Goal: Task Accomplishment & Management: Complete application form

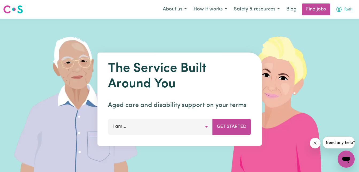
click at [342, 12] on button "faith" at bounding box center [344, 9] width 24 height 11
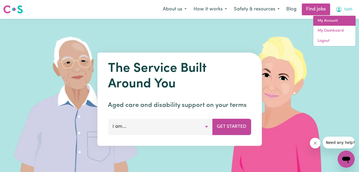
click at [335, 19] on link "My Account" at bounding box center [334, 21] width 42 height 10
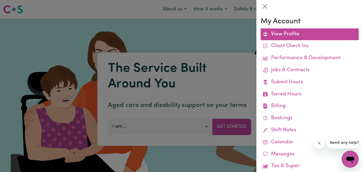
click at [298, 35] on link "View Profile" at bounding box center [310, 34] width 98 height 12
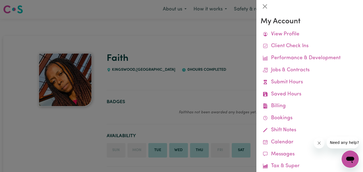
click at [230, 67] on div at bounding box center [181, 86] width 363 height 172
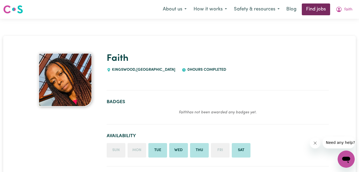
click at [308, 11] on link "Find jobs" at bounding box center [316, 9] width 28 height 12
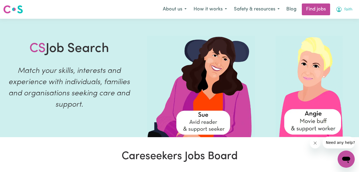
click at [338, 8] on icon "My Account" at bounding box center [339, 9] width 6 height 6
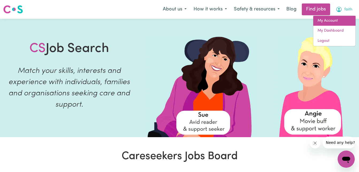
click at [330, 23] on link "My Account" at bounding box center [334, 21] width 42 height 10
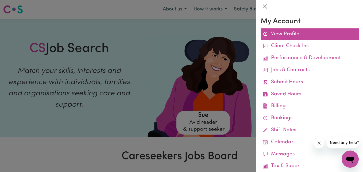
click at [284, 36] on link "View Profile" at bounding box center [310, 34] width 98 height 12
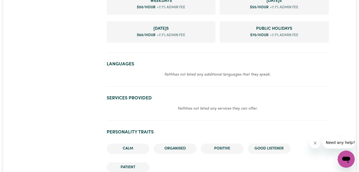
scroll to position [270, 0]
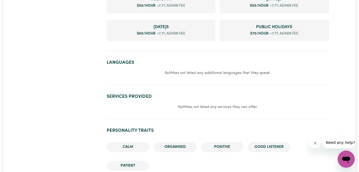
drag, startPoint x: 358, startPoint y: 72, endPoint x: 360, endPoint y: 65, distance: 6.4
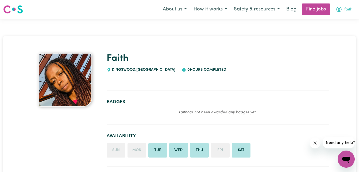
click at [346, 10] on span "faith" at bounding box center [348, 10] width 8 height 6
click at [333, 30] on link "My Dashboard" at bounding box center [334, 31] width 42 height 10
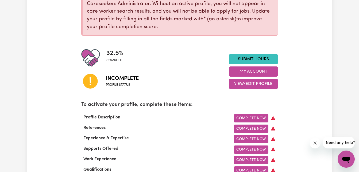
scroll to position [94, 0]
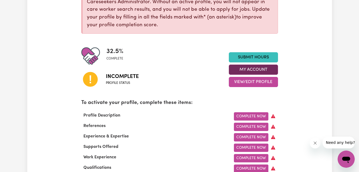
click at [249, 69] on button "My Account" at bounding box center [253, 69] width 49 height 10
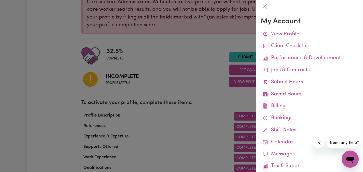
click at [222, 86] on div at bounding box center [181, 86] width 363 height 172
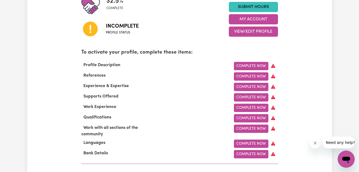
scroll to position [146, 0]
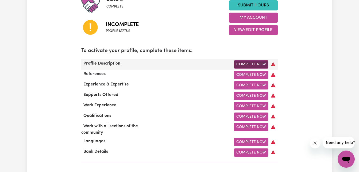
click at [262, 63] on link "Complete Now" at bounding box center [251, 64] width 34 height 8
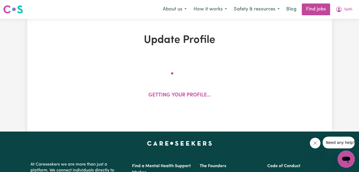
select select "[DEMOGRAPHIC_DATA]"
select select "[DEMOGRAPHIC_DATA] Work Visa"
select select "Studying a healthcare related degree or qualification"
select select "50"
select select "55"
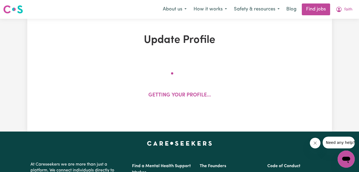
select select "60"
select select "70"
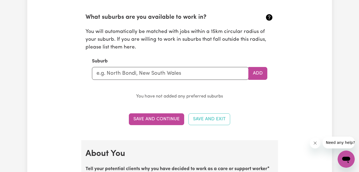
scroll to position [596, 0]
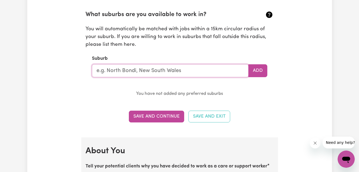
click at [173, 72] on input "text" at bounding box center [170, 70] width 157 height 13
type input "New"
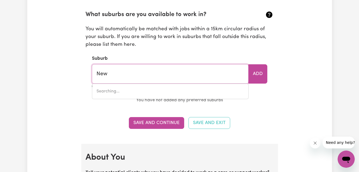
type input "[GEOGRAPHIC_DATA], [GEOGRAPHIC_DATA], 4680"
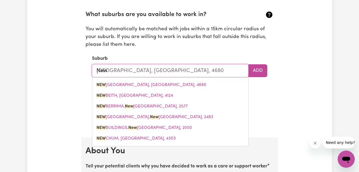
type input "New s"
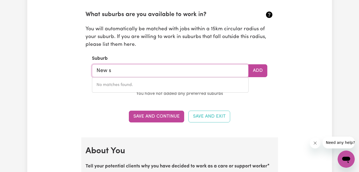
type input "New"
type input "[GEOGRAPHIC_DATA], [GEOGRAPHIC_DATA], 4680"
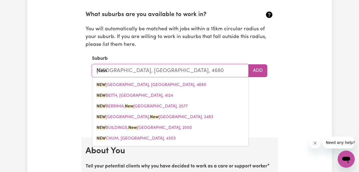
type input "New S"
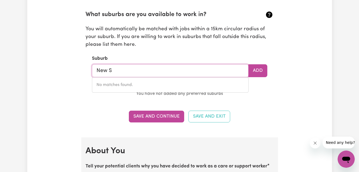
type input "New"
type input "[GEOGRAPHIC_DATA], [GEOGRAPHIC_DATA], 4680"
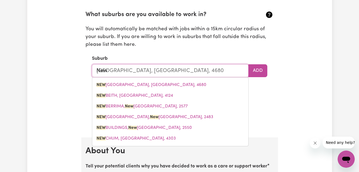
type input "Ne"
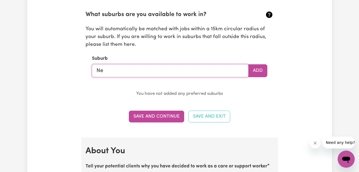
type input "N"
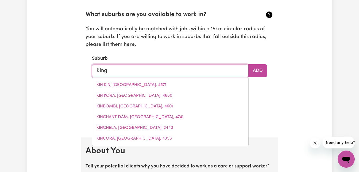
type input "Kings"
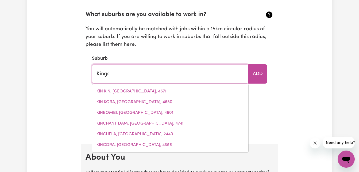
type input "[GEOGRAPHIC_DATA], [GEOGRAPHIC_DATA], 4551"
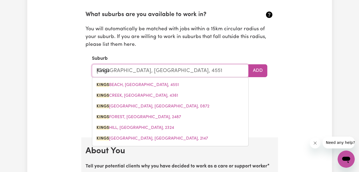
type input "Kingsw"
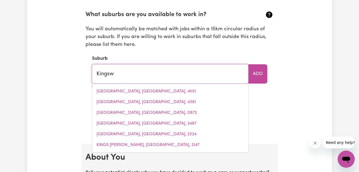
type input "KingswAY, [GEOGRAPHIC_DATA], 6065"
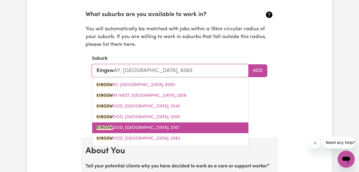
click at [122, 129] on span "KINGSW OOD, [GEOGRAPHIC_DATA], 2747" at bounding box center [137, 127] width 83 height 4
type input "[GEOGRAPHIC_DATA], [GEOGRAPHIC_DATA], 2747"
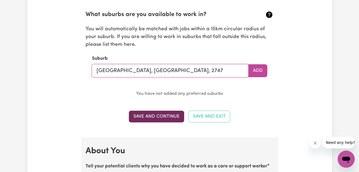
type input "[GEOGRAPHIC_DATA], [GEOGRAPHIC_DATA], 2747"
click at [171, 119] on button "Save and Continue" at bounding box center [156, 116] width 55 height 12
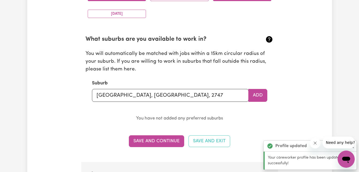
scroll to position [583, 0]
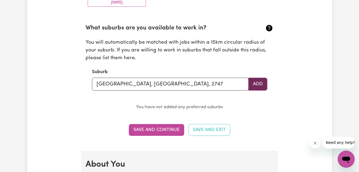
click at [263, 83] on button "Add" at bounding box center [257, 84] width 19 height 13
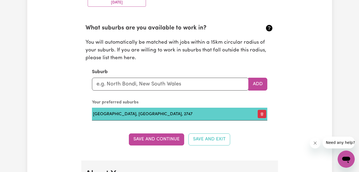
click at [235, 114] on td "[GEOGRAPHIC_DATA], [GEOGRAPHIC_DATA], 2747" at bounding box center [171, 113] width 159 height 13
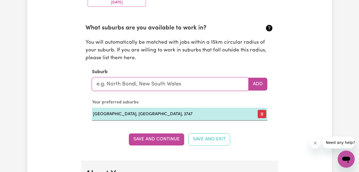
click at [231, 83] on input "text" at bounding box center [170, 84] width 157 height 13
type input "s"
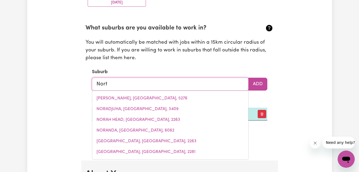
type input "North"
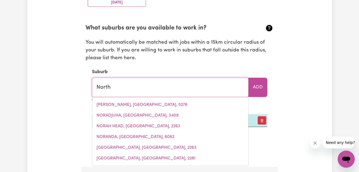
type input "[GEOGRAPHIC_DATA], [GEOGRAPHIC_DATA], 5006"
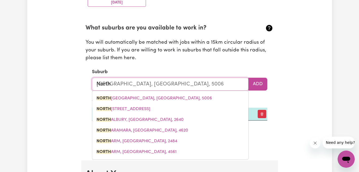
type input "North s"
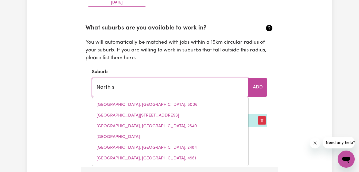
type input "[GEOGRAPHIC_DATA], [GEOGRAPHIC_DATA], 7260"
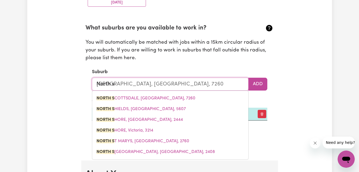
type input "North sy"
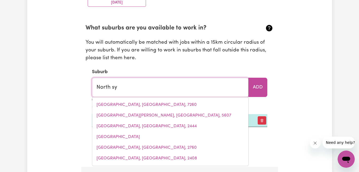
type input "North syDNEY, [GEOGRAPHIC_DATA], 2060"
type input "North syd"
type input "[GEOGRAPHIC_DATA], [GEOGRAPHIC_DATA], 2060"
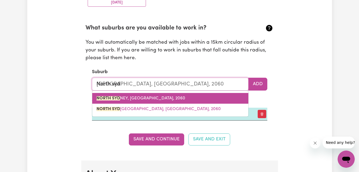
click at [228, 93] on link "[GEOGRAPHIC_DATA][PERSON_NAME], [GEOGRAPHIC_DATA], 2060" at bounding box center [170, 98] width 156 height 11
type input "[GEOGRAPHIC_DATA], [GEOGRAPHIC_DATA], 2060"
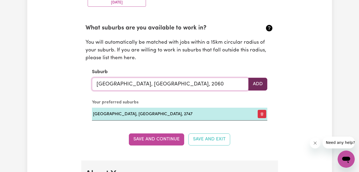
type input "[GEOGRAPHIC_DATA], [GEOGRAPHIC_DATA], 2060"
click at [261, 80] on button "Add" at bounding box center [257, 84] width 19 height 13
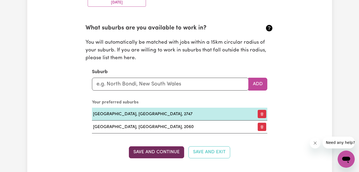
click at [159, 154] on button "Save and Continue" at bounding box center [156, 152] width 55 height 12
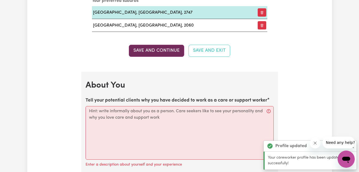
scroll to position [755, 0]
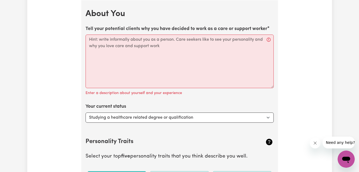
drag, startPoint x: 85, startPoint y: 27, endPoint x: 151, endPoint y: 45, distance: 68.7
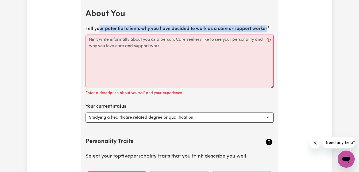
drag, startPoint x: 265, startPoint y: 28, endPoint x: 101, endPoint y: 32, distance: 164.7
click at [101, 32] on label "Tell your potential clients why you have decided to work as a care or support w…" at bounding box center [177, 28] width 182 height 7
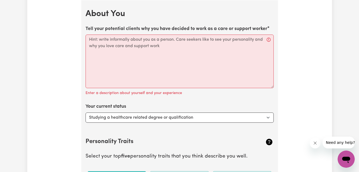
drag, startPoint x: 101, startPoint y: 32, endPoint x: 76, endPoint y: 38, distance: 25.6
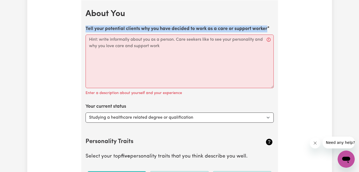
drag, startPoint x: 86, startPoint y: 28, endPoint x: 214, endPoint y: 34, distance: 128.2
click at [214, 34] on div "Tell your potential clients why you have decided to work as a care or support w…" at bounding box center [180, 60] width 188 height 71
copy label "Tell your potential clients why you have decided to work as a care or support w…"
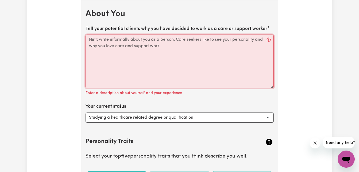
click at [128, 45] on textarea "Tell your potential clients why you have decided to work as a care or support w…" at bounding box center [180, 60] width 188 height 53
paste textarea "I chose to work in care because I enjoy helping people live with dignity, comfo…"
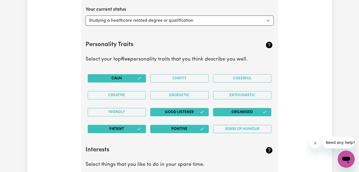
scroll to position [838, 0]
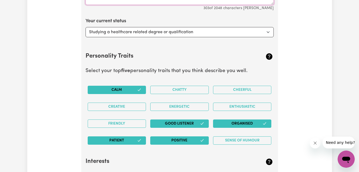
type textarea "I chose to work in care because I enjoy helping people live with dignity, comfo…"
click at [254, 33] on select "Select... Studying a healthcare related degree or qualification Studying a non-…" at bounding box center [180, 32] width 188 height 10
select select "Embarking on a career change into the care industry"
click at [86, 27] on select "Select... Studying a healthcare related degree or qualification Studying a non-…" at bounding box center [180, 32] width 188 height 10
click at [239, 33] on select "Select... Studying a healthcare related degree or qualification Studying a non-…" at bounding box center [180, 32] width 188 height 10
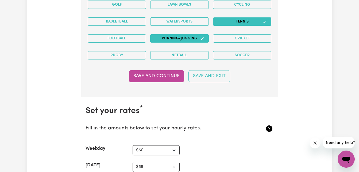
scroll to position [1171, 0]
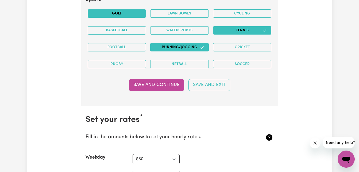
click at [127, 15] on button "Golf" at bounding box center [117, 13] width 59 height 8
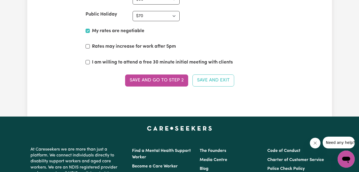
scroll to position [1361, 0]
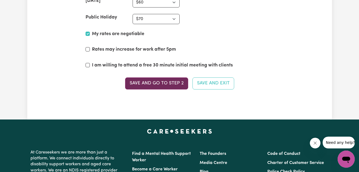
click at [169, 86] on button "Save and go to Step 2" at bounding box center [156, 83] width 63 height 12
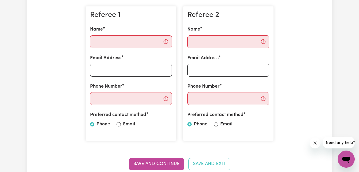
scroll to position [163, 0]
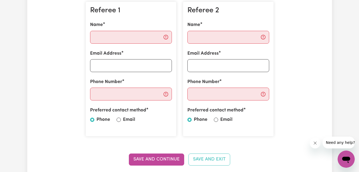
click at [201, 118] on label "Phone" at bounding box center [201, 119] width 14 height 7
click at [192, 118] on input "Phone" at bounding box center [189, 119] width 4 height 4
click at [101, 118] on label "Phone" at bounding box center [103, 119] width 14 height 7
click at [94, 118] on input "Phone" at bounding box center [92, 119] width 4 height 4
click at [117, 39] on input "Name" at bounding box center [131, 37] width 82 height 13
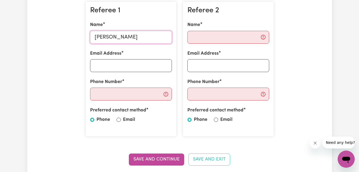
type input "[PERSON_NAME]"
click at [197, 38] on input "Name" at bounding box center [228, 37] width 82 height 13
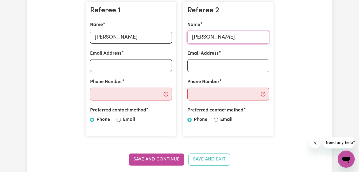
type input "[PERSON_NAME]"
click at [150, 92] on input "Phone Number" at bounding box center [131, 93] width 82 height 13
click at [199, 98] on input "Phone Number" at bounding box center [228, 93] width 82 height 13
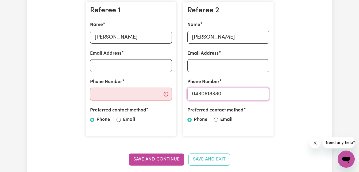
type input "0430618380"
click at [133, 37] on input "[PERSON_NAME]" at bounding box center [131, 37] width 82 height 13
type input "C"
type input "[PERSON_NAME]"
click at [103, 92] on input "Phone Number" at bounding box center [131, 93] width 82 height 13
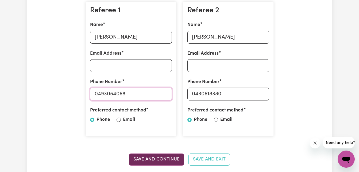
type input "0493054068"
click at [161, 156] on button "Save and Continue" at bounding box center [156, 159] width 55 height 12
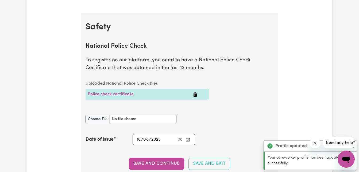
scroll to position [343, 0]
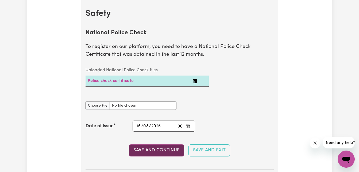
click at [154, 153] on button "Save and Continue" at bounding box center [156, 150] width 55 height 12
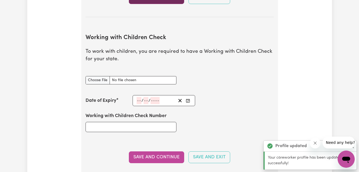
scroll to position [521, 0]
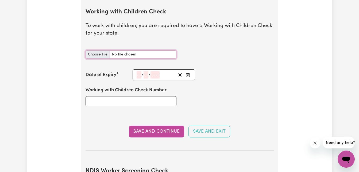
click at [98, 55] on input "Working with Children Check document" at bounding box center [131, 54] width 91 height 8
click at [95, 56] on input "Working with Children Check document" at bounding box center [131, 54] width 91 height 8
click at [102, 54] on input "Working with Children Check document" at bounding box center [131, 54] width 91 height 8
click at [187, 26] on p "To work with children, you are required to have a Working with Children Check f…" at bounding box center [180, 30] width 188 height 16
click at [96, 56] on input "Working with Children Check document" at bounding box center [131, 54] width 91 height 8
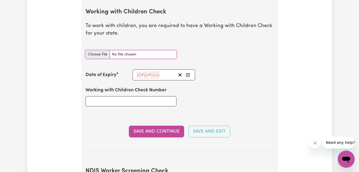
type input "C:\fakepath\Screenshot_30-9-2025_181536_mail.google.com.jpeg"
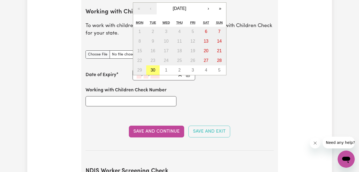
click at [140, 75] on input "number" at bounding box center [139, 74] width 5 height 7
click at [186, 9] on span "[DATE]" at bounding box center [179, 8] width 13 height 5
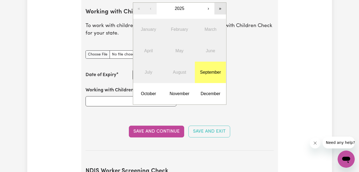
click at [219, 7] on button "»" at bounding box center [220, 9] width 12 height 12
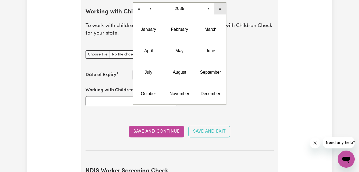
click at [219, 7] on button "»" at bounding box center [220, 9] width 12 height 12
click at [151, 12] on button "‹" at bounding box center [151, 9] width 12 height 12
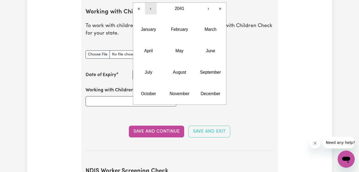
click at [151, 12] on button "‹" at bounding box center [151, 9] width 12 height 12
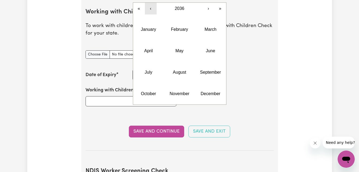
click at [151, 12] on button "‹" at bounding box center [151, 9] width 12 height 12
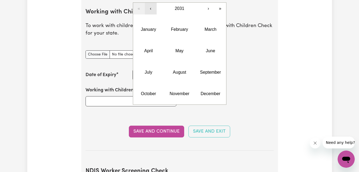
click at [151, 12] on button "‹" at bounding box center [151, 9] width 12 height 12
click at [205, 55] on button "June" at bounding box center [210, 50] width 31 height 21
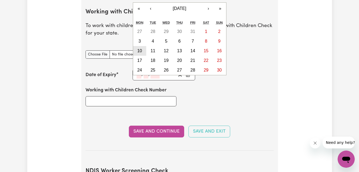
click at [137, 51] on abbr "10" at bounding box center [139, 50] width 5 height 5
type input "[DATE]"
type input "10"
type input "6"
type input "2030"
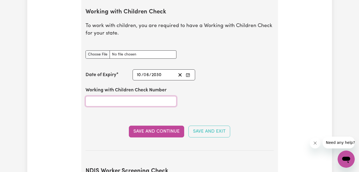
click at [131, 103] on input "Working with Children Check Number" at bounding box center [131, 101] width 91 height 10
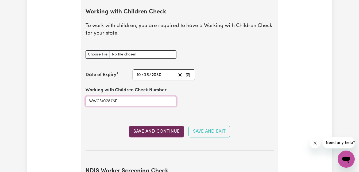
type input "WWC3107875E"
click at [147, 130] on button "Save and Continue" at bounding box center [156, 131] width 55 height 12
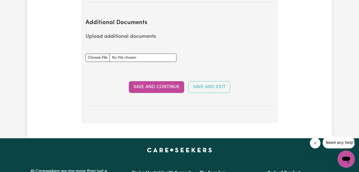
scroll to position [990, 0]
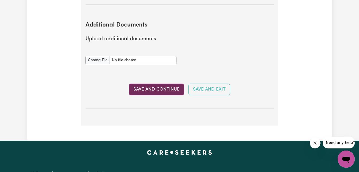
click at [145, 91] on button "Save and Continue" at bounding box center [156, 89] width 55 height 12
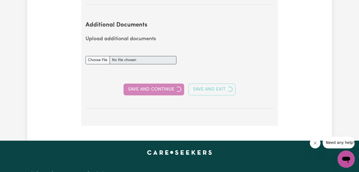
select select "Certificate III (Individual Support)"
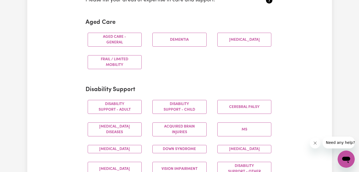
scroll to position [153, 0]
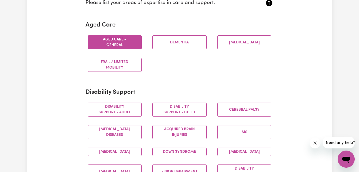
click at [113, 45] on button "Aged care - General" at bounding box center [115, 42] width 54 height 14
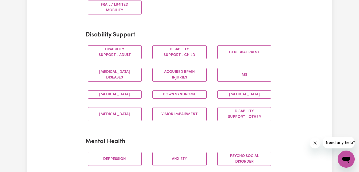
scroll to position [212, 0]
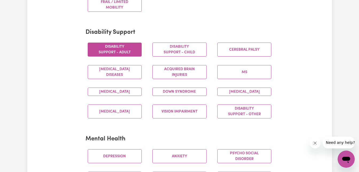
click at [128, 51] on button "Disability support - Adult" at bounding box center [115, 49] width 54 height 14
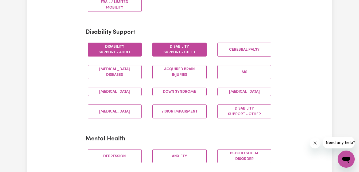
click at [172, 50] on button "Disability support - Child" at bounding box center [179, 49] width 54 height 14
click at [125, 92] on button "[MEDICAL_DATA]" at bounding box center [115, 91] width 54 height 8
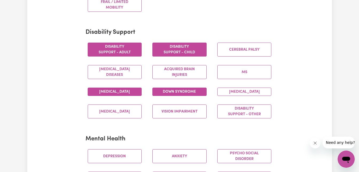
click at [183, 92] on button "Down syndrome" at bounding box center [179, 91] width 54 height 8
click at [233, 95] on button "[MEDICAL_DATA]" at bounding box center [244, 91] width 54 height 8
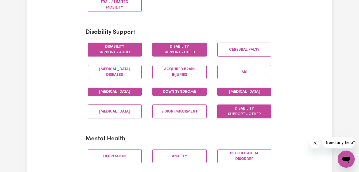
click at [240, 118] on button "Disability support - Other" at bounding box center [244, 111] width 54 height 14
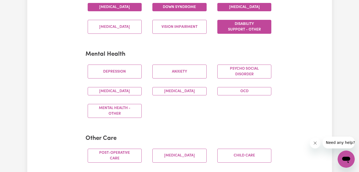
scroll to position [300, 0]
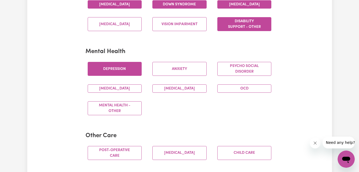
click at [106, 76] on button "Depression" at bounding box center [115, 69] width 54 height 14
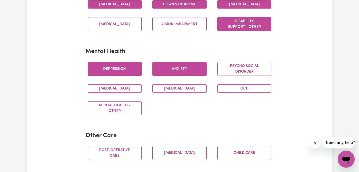
click at [168, 76] on button "Anxiety" at bounding box center [179, 69] width 54 height 14
click at [177, 92] on button "[MEDICAL_DATA]" at bounding box center [179, 88] width 54 height 8
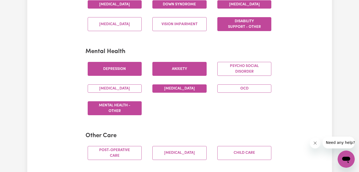
click at [119, 109] on button "Mental Health - Other" at bounding box center [115, 108] width 54 height 14
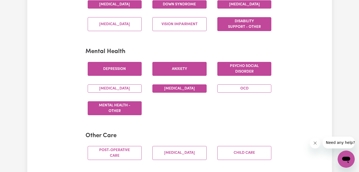
drag, startPoint x: 127, startPoint y: 94, endPoint x: 238, endPoint y: 73, distance: 112.7
click at [238, 73] on div "[MEDICAL_DATA] Psycho social disorder [MEDICAL_DATA] [MEDICAL_DATA] OCD Mental …" at bounding box center [179, 88] width 195 height 62
click at [238, 73] on button "Psycho social disorder" at bounding box center [244, 69] width 54 height 14
click at [243, 92] on button "OCD" at bounding box center [244, 88] width 54 height 8
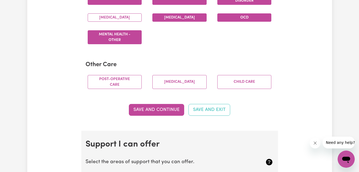
scroll to position [376, 0]
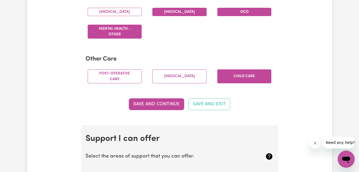
click at [220, 82] on button "Child care" at bounding box center [244, 76] width 54 height 14
click at [172, 110] on button "Save and Continue" at bounding box center [156, 104] width 55 height 12
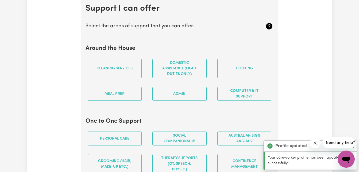
scroll to position [506, 0]
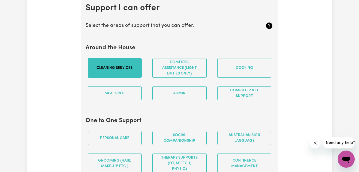
click at [121, 72] on button "Cleaning services" at bounding box center [115, 68] width 54 height 20
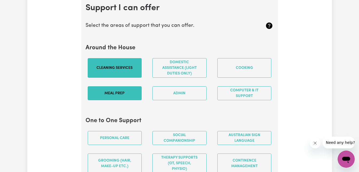
click at [123, 95] on button "Meal prep" at bounding box center [115, 93] width 54 height 14
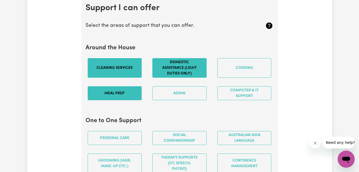
click at [168, 73] on button "Domestic assistance (light duties only)" at bounding box center [179, 68] width 54 height 20
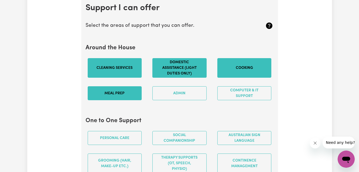
click at [235, 75] on button "Cooking" at bounding box center [244, 68] width 54 height 20
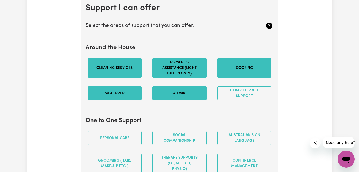
click at [193, 100] on button "Admin" at bounding box center [179, 93] width 54 height 14
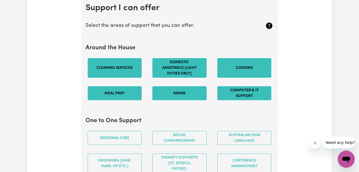
click at [231, 98] on button "Computer & IT Support" at bounding box center [244, 93] width 54 height 14
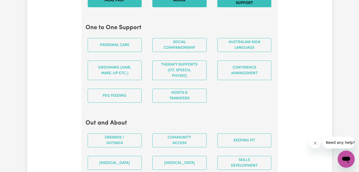
scroll to position [607, 0]
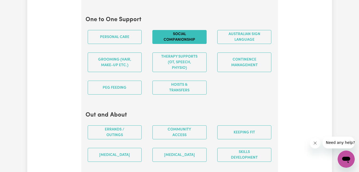
click at [180, 44] on button "Social companionship" at bounding box center [179, 37] width 54 height 14
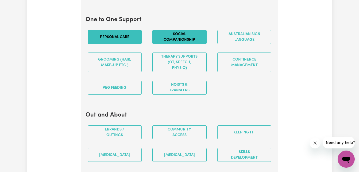
click at [114, 44] on button "Personal care" at bounding box center [115, 37] width 54 height 14
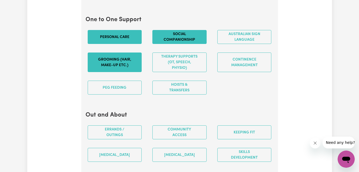
click at [118, 72] on button "Grooming (hair, make-up etc.)" at bounding box center [115, 62] width 54 height 20
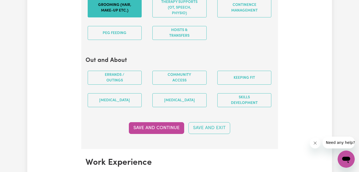
scroll to position [659, 0]
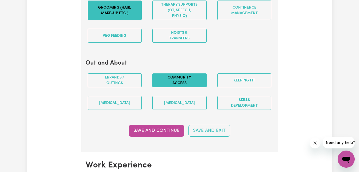
click at [164, 86] on button "Community access" at bounding box center [179, 80] width 54 height 14
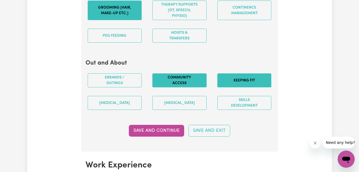
click at [237, 86] on button "Keeping fit" at bounding box center [244, 80] width 54 height 14
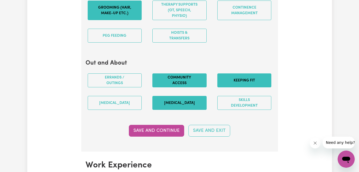
drag, startPoint x: 237, startPoint y: 109, endPoint x: 184, endPoint y: 111, distance: 52.2
click at [184, 111] on div "Errands / Outings Community access Keeping fit [MEDICAL_DATA] [MEDICAL_DATA] Sk…" at bounding box center [179, 91] width 195 height 45
click at [184, 110] on button "[MEDICAL_DATA]" at bounding box center [179, 103] width 54 height 14
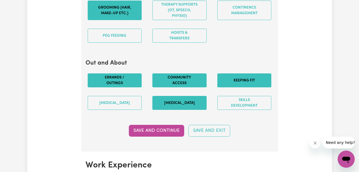
click at [111, 87] on button "Errands / Outings" at bounding box center [115, 80] width 54 height 14
drag, startPoint x: 358, startPoint y: 81, endPoint x: 360, endPoint y: 82, distance: 2.8
click at [359, 82] on html "Menu About us How it works Safety & resources Blog Find jobs faith Update Profi…" at bounding box center [179, 149] width 359 height 1617
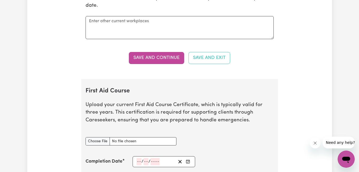
scroll to position [920, 0]
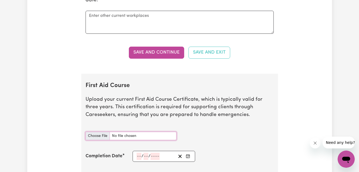
click at [102, 140] on input "First Aid Course document" at bounding box center [131, 135] width 91 height 8
type input "C:\fakepath\6424e40d4d5f0eea6d14-Faith_Gathecha_HLTAID011___Provide_First_Aid_C…"
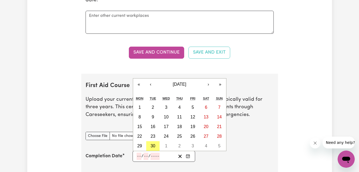
click at [138, 160] on input "number" at bounding box center [139, 155] width 5 height 7
click at [154, 90] on button "‹" at bounding box center [151, 84] width 12 height 12
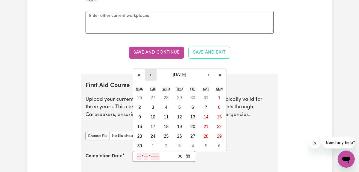
click at [152, 80] on button "‹" at bounding box center [151, 75] width 12 height 12
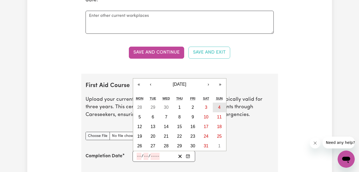
click at [220, 109] on abbr "4" at bounding box center [219, 107] width 2 height 5
type input "[DATE]"
type input "4"
type input "5"
type input "2025"
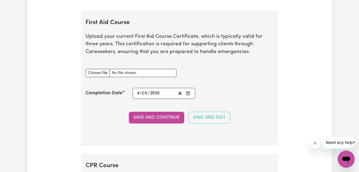
scroll to position [978, 0]
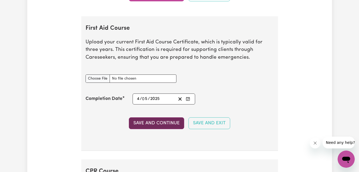
click at [151, 129] on button "Save and Continue" at bounding box center [156, 123] width 55 height 12
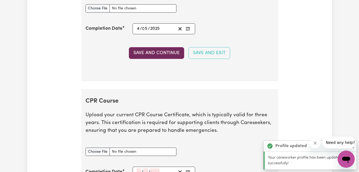
scroll to position [1142, 0]
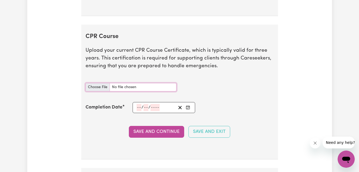
click at [99, 91] on input "CPR Course document" at bounding box center [131, 87] width 91 height 8
type input "C:\fakepath\6424e40d4d5f0eea6d14-Faith_Gathecha_HLTAID011___Provide_First_Aid_C…"
click at [142, 110] on span "/" at bounding box center [142, 107] width 2 height 5
click at [188, 109] on circle "Enter the Completion Date of your CPR Course" at bounding box center [187, 108] width 1 height 1
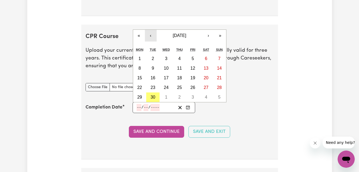
click at [151, 41] on button "‹" at bounding box center [151, 36] width 12 height 12
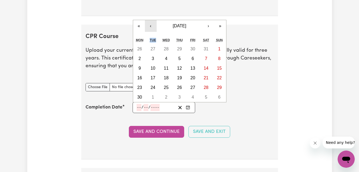
click at [151, 43] on div "Tue" at bounding box center [152, 40] width 13 height 8
drag, startPoint x: 151, startPoint y: 43, endPoint x: 152, endPoint y: 32, distance: 11.5
click at [152, 32] on button "‹" at bounding box center [151, 26] width 12 height 12
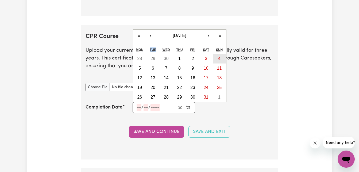
click at [219, 61] on abbr "4" at bounding box center [219, 58] width 2 height 5
type input "[DATE]"
type input "4"
type input "5"
type input "2025"
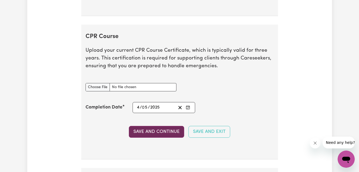
click at [171, 137] on button "Save and Continue" at bounding box center [156, 132] width 55 height 12
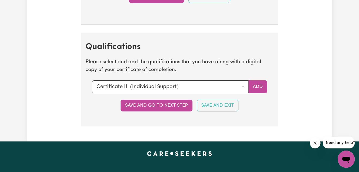
scroll to position [1346, 0]
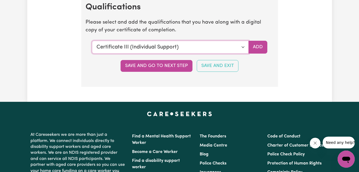
click at [242, 52] on select "Select a qualification to add... Certificate III (Individual Support) Certifica…" at bounding box center [170, 47] width 157 height 13
select select "CPR Course [HLTAID009-12]"
click at [92, 46] on select "Select a qualification to add... Certificate III (Individual Support) Certifica…" at bounding box center [170, 47] width 157 height 13
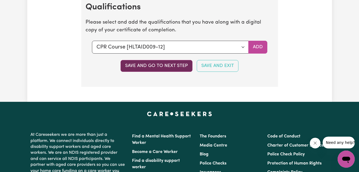
click at [176, 69] on button "Save and go to next step" at bounding box center [157, 66] width 72 height 12
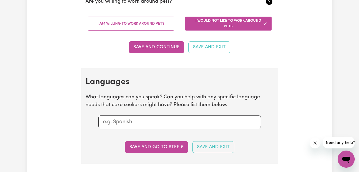
scroll to position [473, 0]
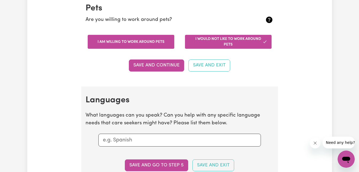
click at [165, 40] on button "I am willing to work around pets" at bounding box center [131, 42] width 87 height 14
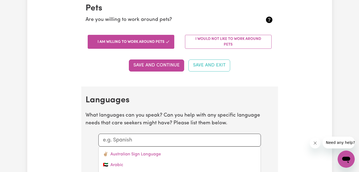
click at [167, 140] on input "text" at bounding box center [179, 140] width 153 height 8
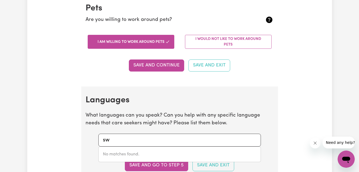
type input "s"
type input "k"
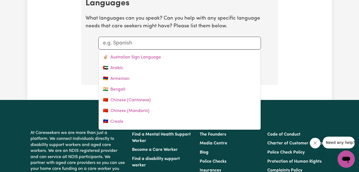
scroll to position [571, 0]
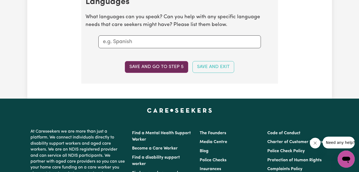
click at [174, 64] on button "Save and go to step 5" at bounding box center [156, 67] width 63 height 12
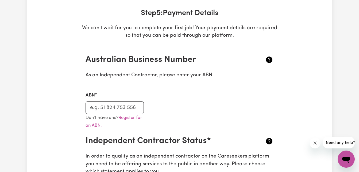
scroll to position [84, 0]
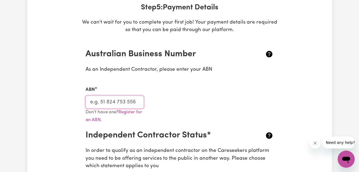
click at [129, 105] on input "ABN" at bounding box center [115, 101] width 59 height 13
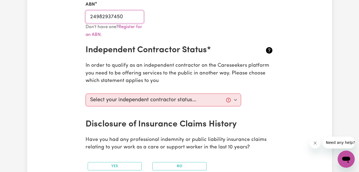
scroll to position [171, 0]
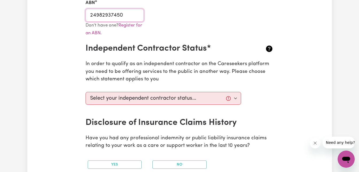
type input "24982937450"
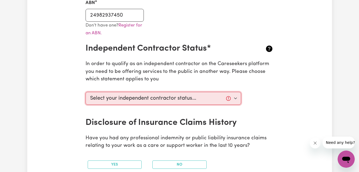
click at [238, 99] on select "Select your independent contractor status... I am providing services through an…" at bounding box center [164, 98] width 156 height 13
select select "I am providing services privately on my own"
click at [86, 92] on select "Select your independent contractor status... I am providing services through an…" at bounding box center [164, 98] width 156 height 13
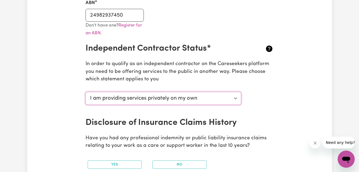
click at [217, 95] on select "Select your independent contractor status... I am providing services through an…" at bounding box center [164, 98] width 156 height 13
click at [86, 92] on select "Select your independent contractor status... I am providing services through an…" at bounding box center [164, 98] width 156 height 13
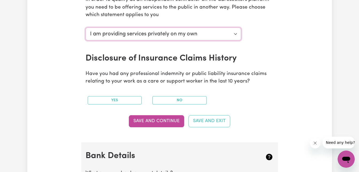
scroll to position [261, 0]
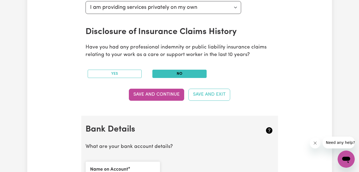
click at [197, 71] on button "No" at bounding box center [179, 73] width 54 height 8
click at [163, 99] on button "Save and Continue" at bounding box center [156, 94] width 55 height 12
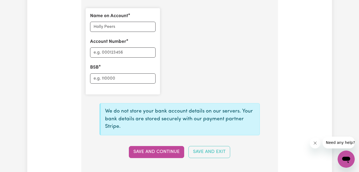
scroll to position [413, 0]
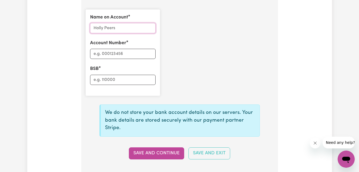
click at [120, 28] on input "Name on Account" at bounding box center [122, 28] width 65 height 10
click at [145, 149] on button "Save and Continue" at bounding box center [156, 153] width 55 height 12
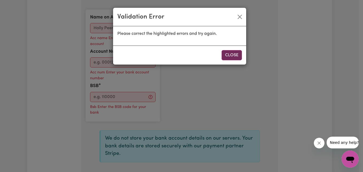
click at [231, 58] on button "Close" at bounding box center [232, 55] width 20 height 10
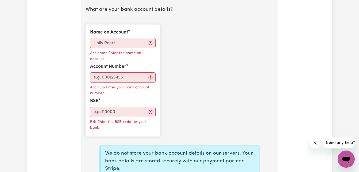
scroll to position [401, 0]
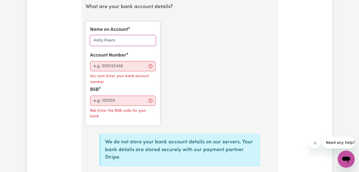
click at [125, 42] on input "Name on Account" at bounding box center [122, 40] width 65 height 10
type input "[PERSON_NAME]"
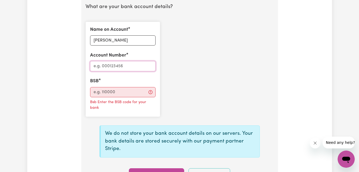
click at [123, 67] on input "Account Number" at bounding box center [122, 66] width 65 height 10
type input "11219298"
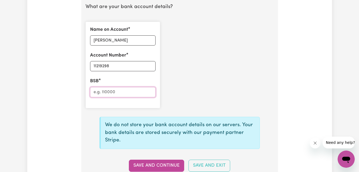
click at [118, 93] on input "BSB" at bounding box center [122, 92] width 65 height 10
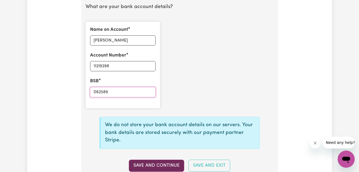
type input "062589"
click at [152, 164] on button "Save and Continue" at bounding box center [156, 165] width 55 height 12
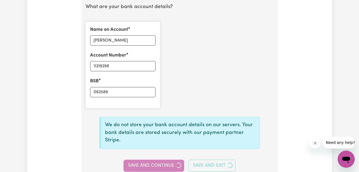
type input "****9298"
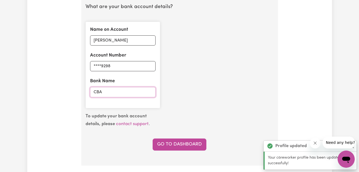
click at [109, 92] on input "CBA" at bounding box center [122, 92] width 65 height 10
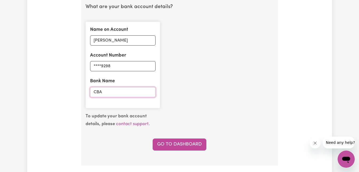
click at [109, 92] on input "CBA" at bounding box center [122, 92] width 65 height 10
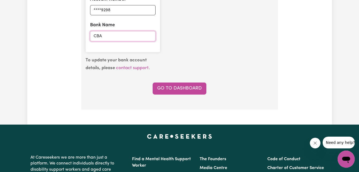
scroll to position [439, 0]
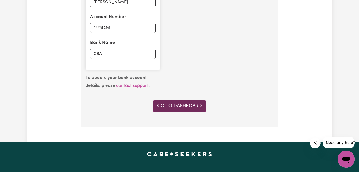
click at [174, 104] on link "Go to Dashboard" at bounding box center [180, 106] width 54 height 12
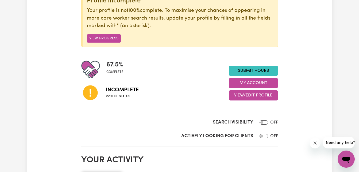
scroll to position [75, 0]
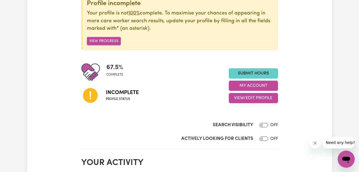
click at [259, 71] on link "Submit Hours" at bounding box center [253, 73] width 49 height 10
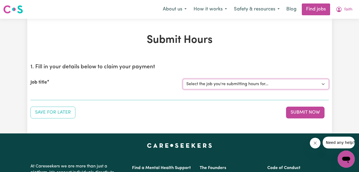
click at [259, 84] on select "Select the job you're submitting hours for..." at bounding box center [256, 84] width 146 height 10
click at [261, 119] on div "Submit Hours 1. Fill in your details below to claim your payment Job title Sele…" at bounding box center [179, 76] width 305 height 114
click at [310, 111] on button "Submit Now" at bounding box center [305, 112] width 38 height 12
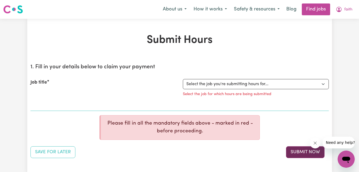
click at [301, 147] on button "Submit Now" at bounding box center [305, 152] width 38 height 12
click at [302, 151] on button "Submit Now" at bounding box center [305, 152] width 38 height 12
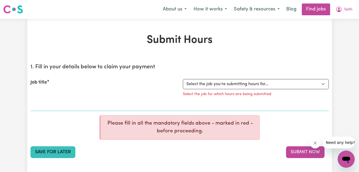
click at [60, 153] on button "Save for Later" at bounding box center [52, 152] width 45 height 12
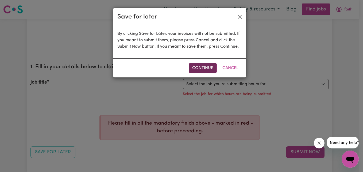
click at [204, 71] on button "Continue" at bounding box center [203, 68] width 28 height 10
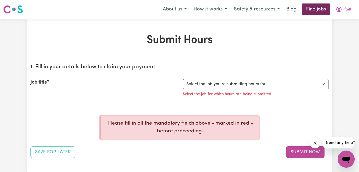
click at [311, 10] on link "Find jobs" at bounding box center [316, 9] width 28 height 12
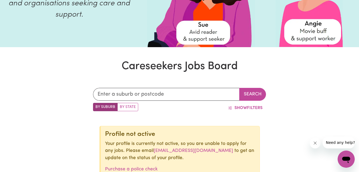
scroll to position [60, 0]
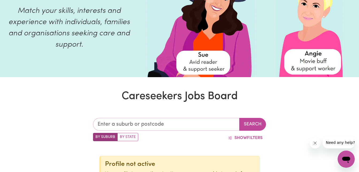
click at [180, 119] on input "text" at bounding box center [166, 124] width 147 height 13
type input "2"
type input "pen"
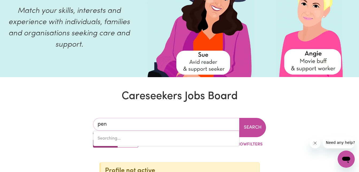
type input "[GEOGRAPHIC_DATA], [GEOGRAPHIC_DATA], 2145"
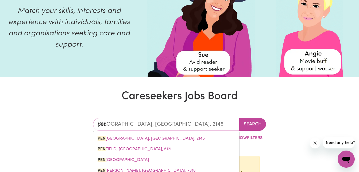
type input "penr"
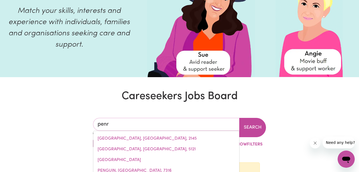
type input "penrICE, [GEOGRAPHIC_DATA]"
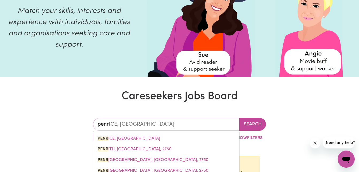
type input "penri"
type input "penriCE, [GEOGRAPHIC_DATA]"
type input "penrith"
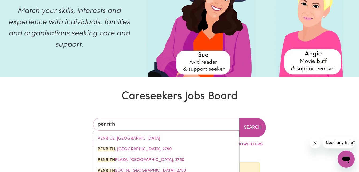
type input "[GEOGRAPHIC_DATA], [GEOGRAPHIC_DATA], 2750"
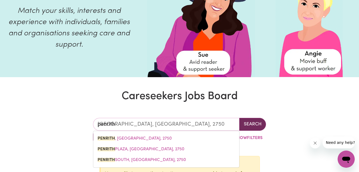
type input "penrith"
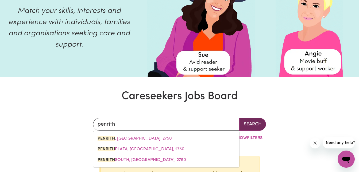
click at [247, 126] on button "Search" at bounding box center [252, 124] width 27 height 13
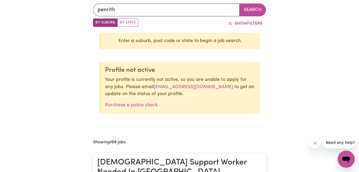
scroll to position [144, 0]
